Goal: Information Seeking & Learning: Stay updated

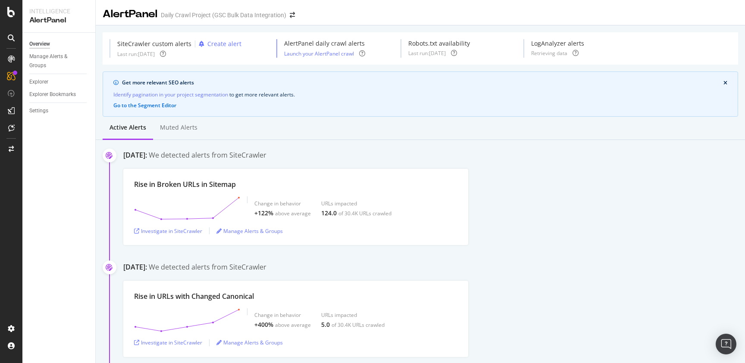
scroll to position [99, 0]
